Goal: Transaction & Acquisition: Book appointment/travel/reservation

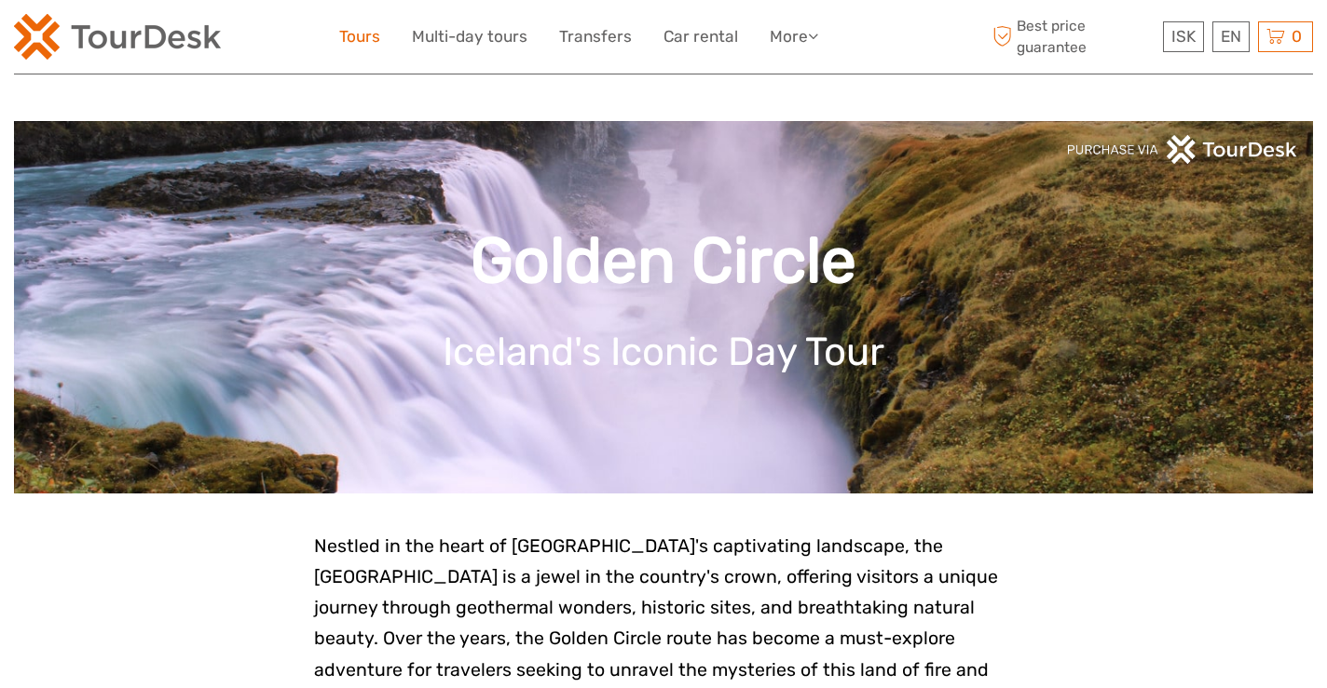
click at [363, 34] on link "Tours" at bounding box center [359, 36] width 41 height 27
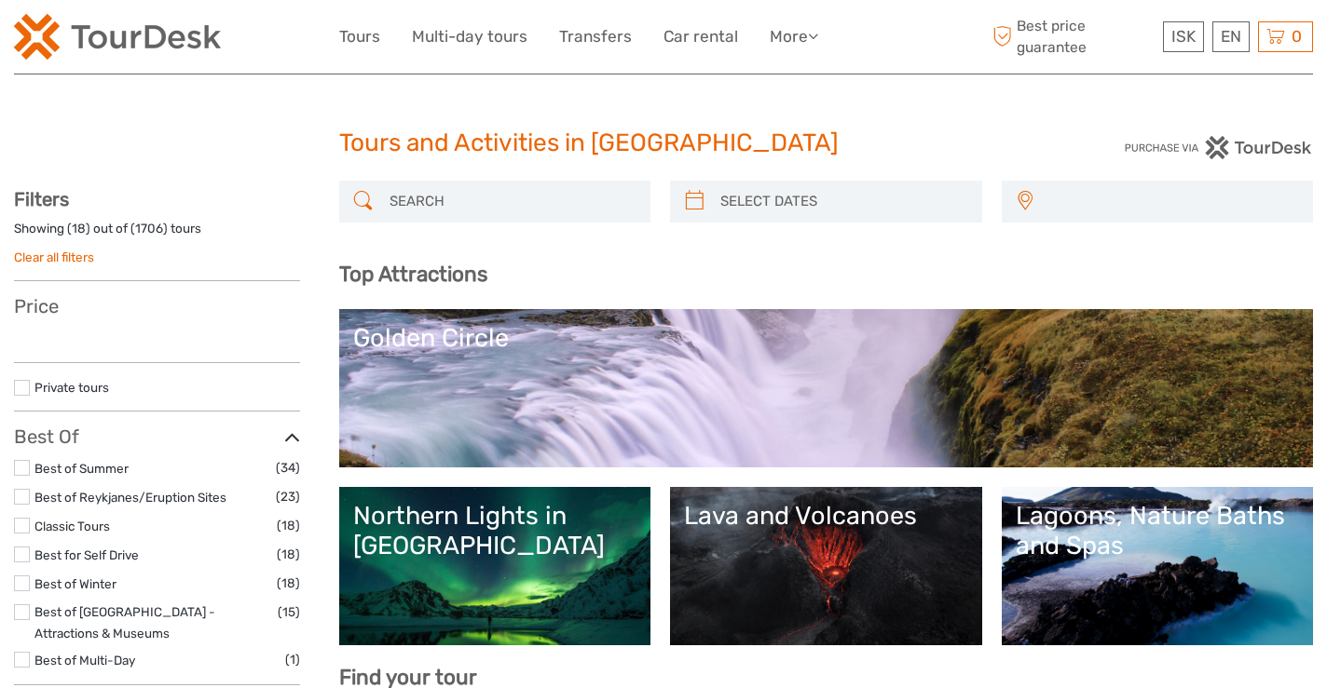
select select
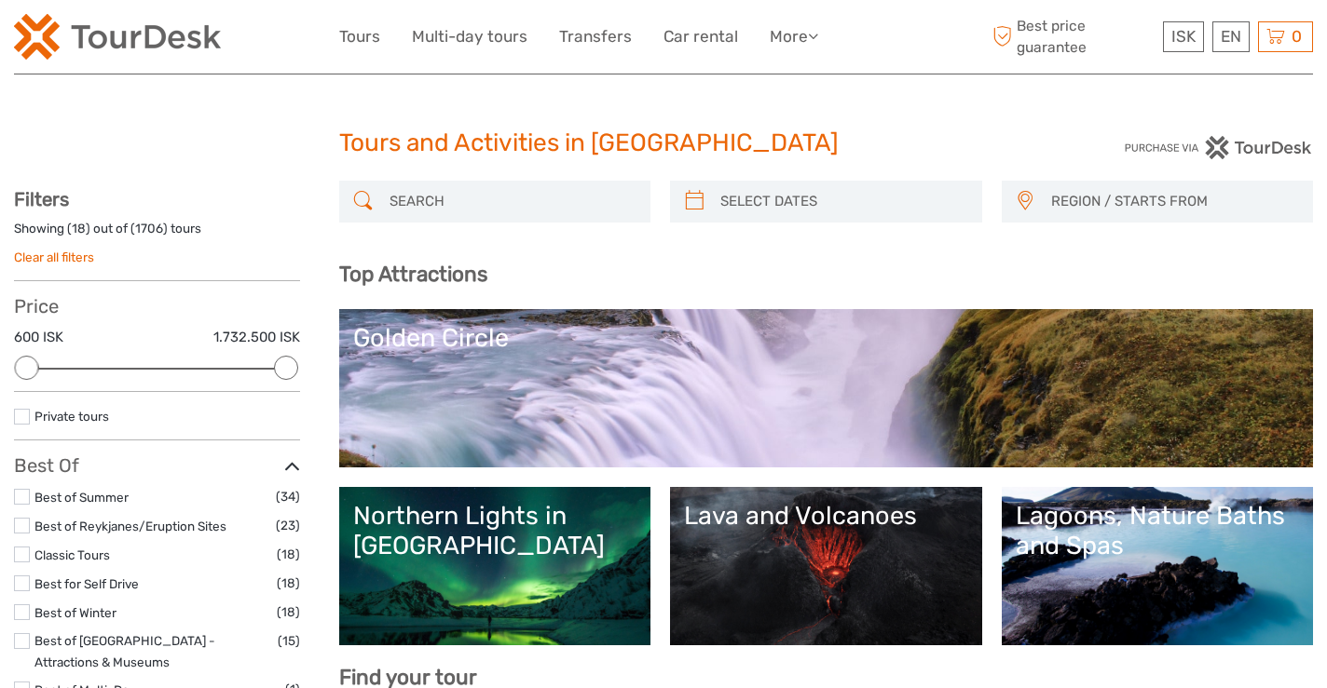
click at [723, 375] on link "Golden Circle" at bounding box center [826, 388] width 947 height 130
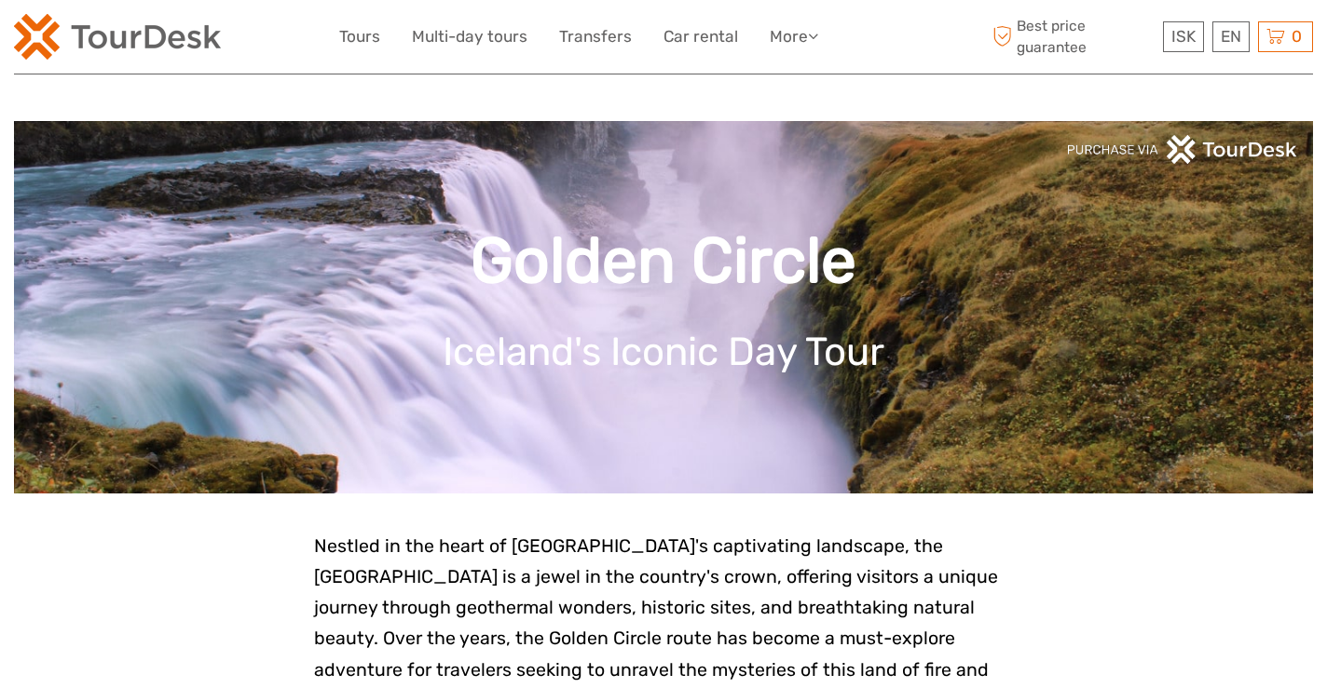
click at [183, 37] on img at bounding box center [117, 37] width 207 height 46
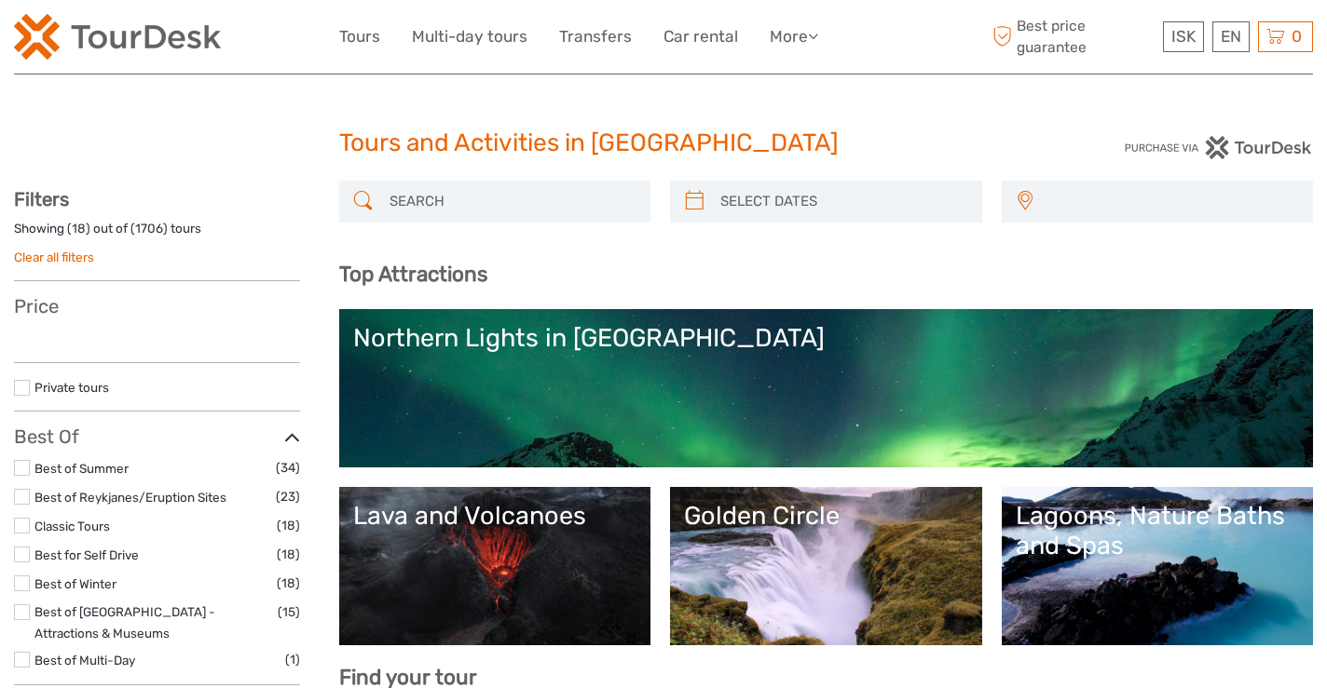
select select
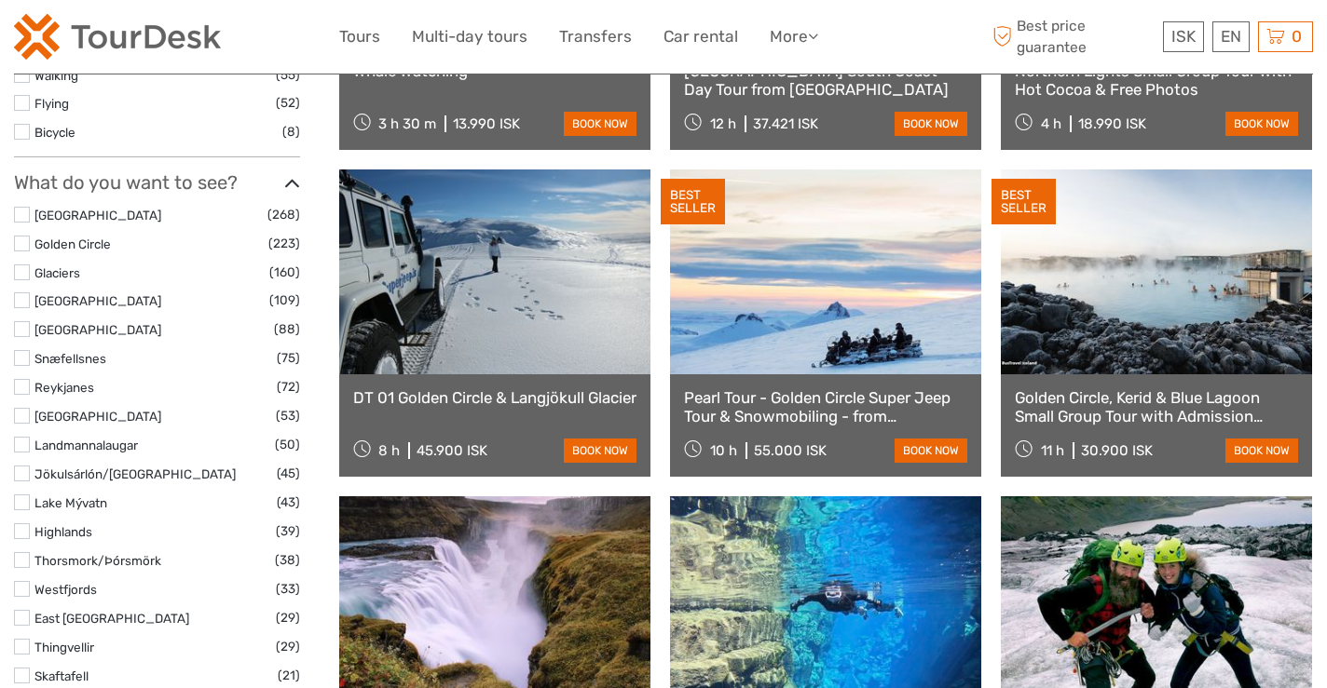
scroll to position [871, 0]
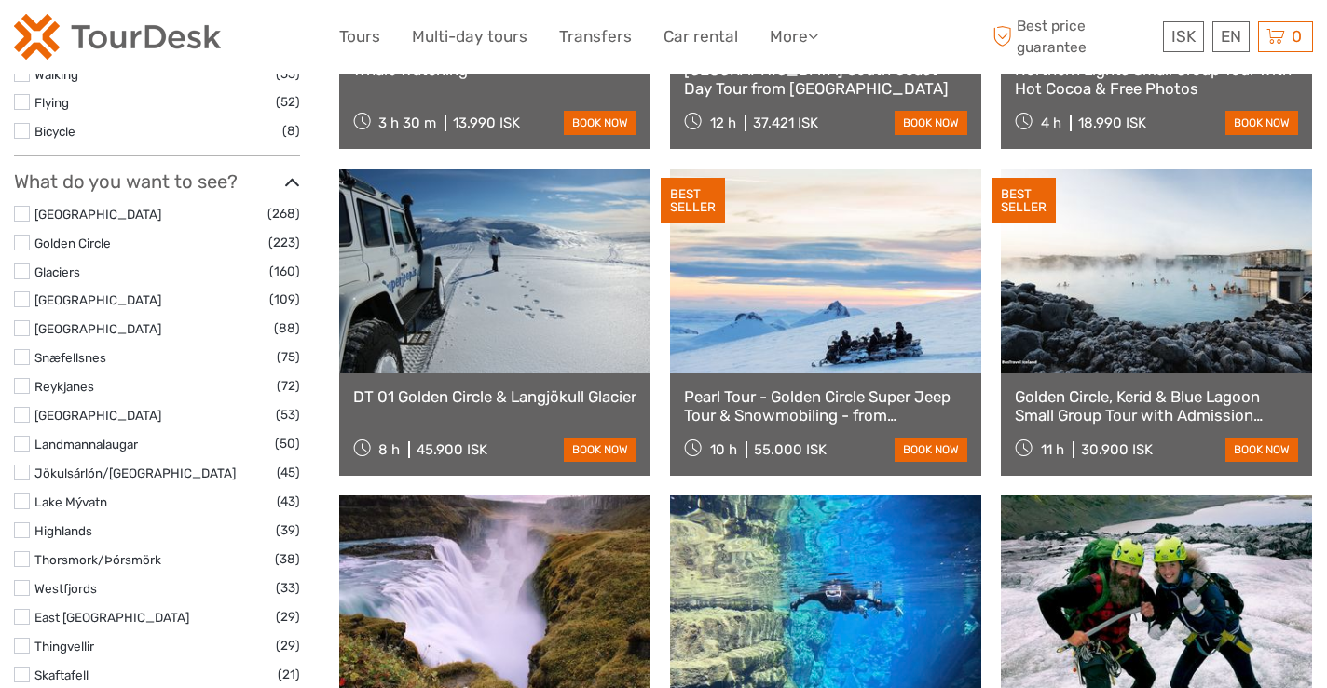
click at [835, 347] on link at bounding box center [825, 271] width 311 height 205
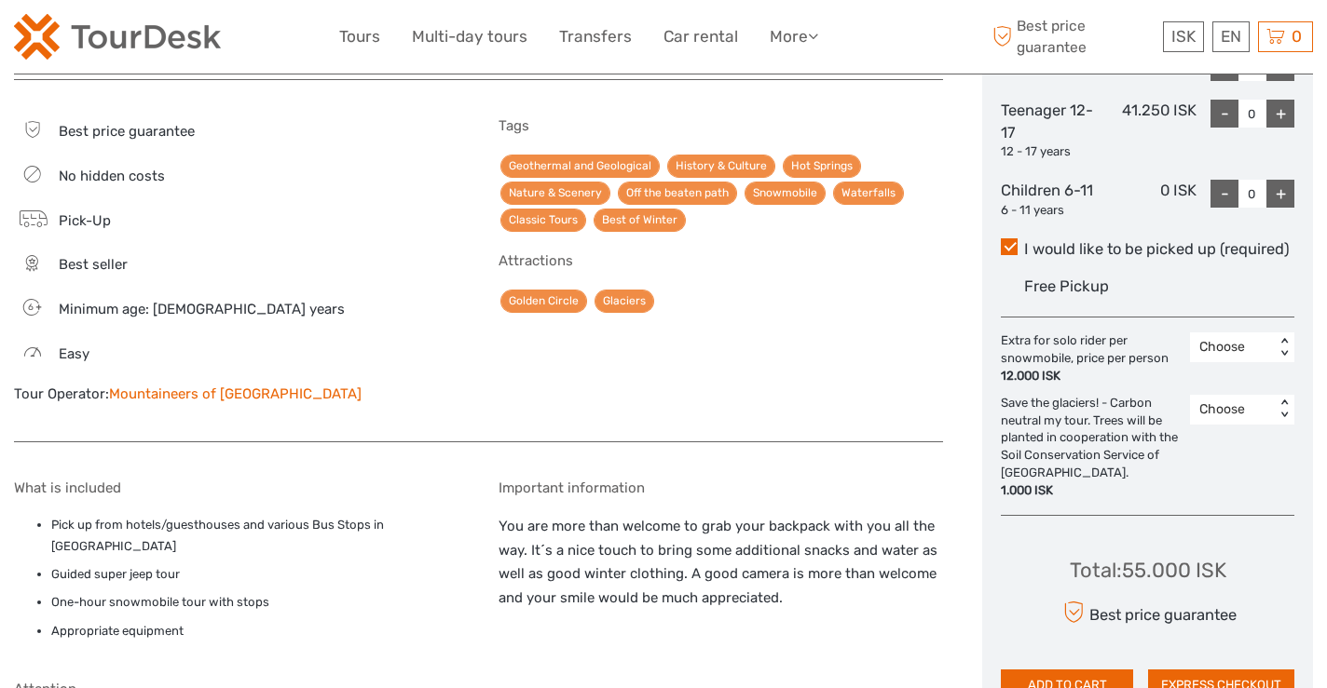
scroll to position [967, 0]
click at [780, 358] on div "Tags Geothermal and Geological History & Culture Hot Springs Nature & Scenery O…" at bounding box center [720, 269] width 445 height 306
